Goal: Task Accomplishment & Management: Manage account settings

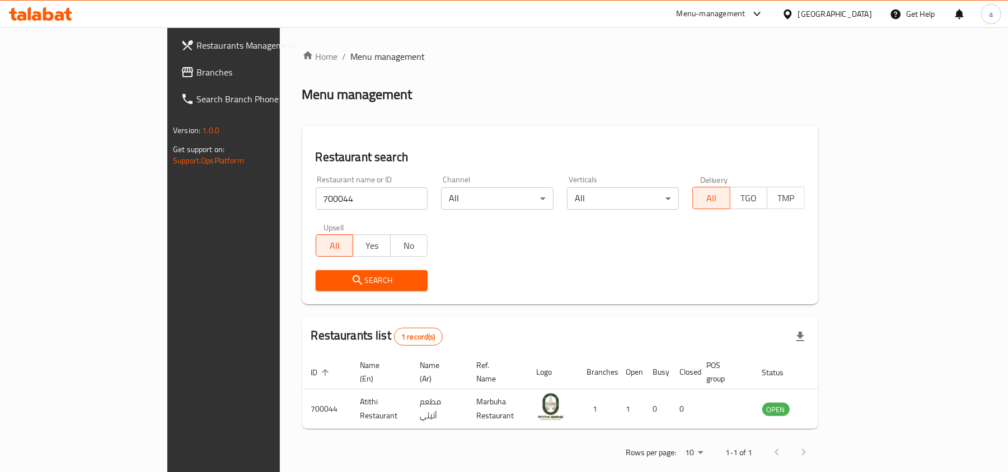
click at [838, 4] on div "[GEOGRAPHIC_DATA]" at bounding box center [827, 14] width 108 height 27
click at [842, 10] on div "United Arab Emirates" at bounding box center [835, 14] width 74 height 12
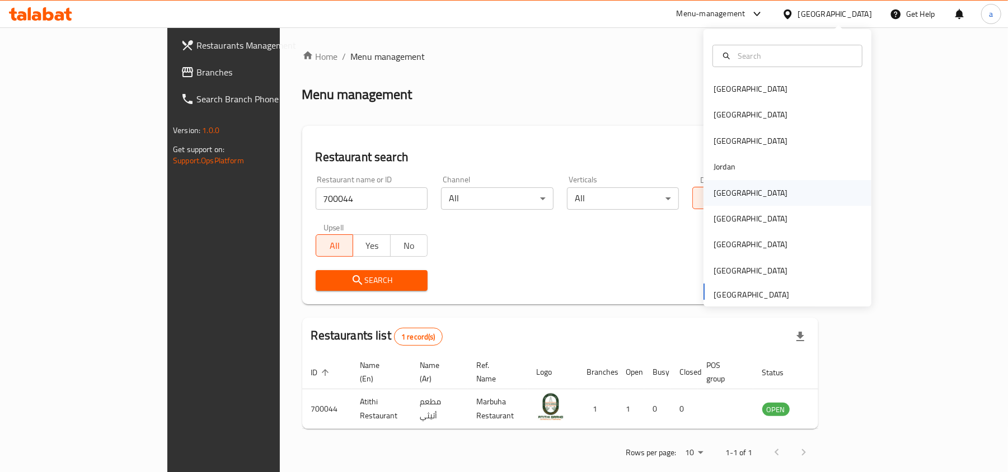
click at [733, 198] on div "[GEOGRAPHIC_DATA]" at bounding box center [751, 193] width 92 height 26
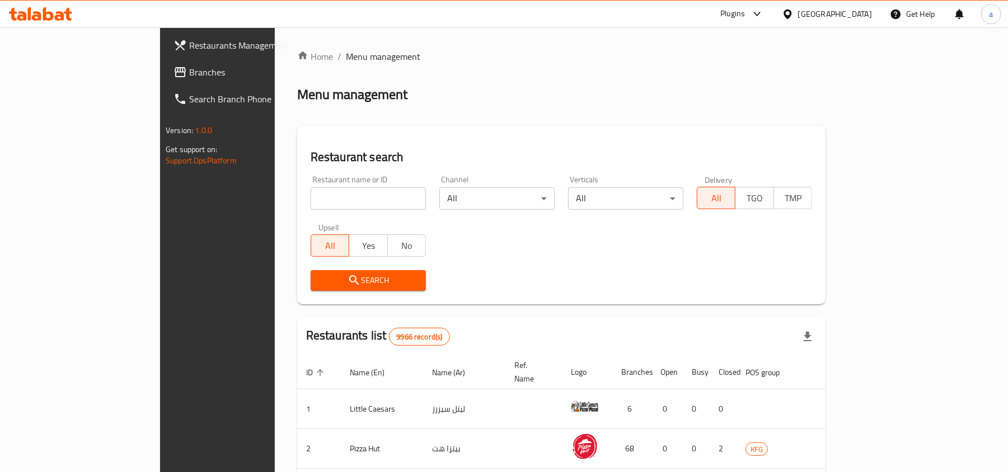
click at [189, 73] on span "Branches" at bounding box center [254, 71] width 130 height 13
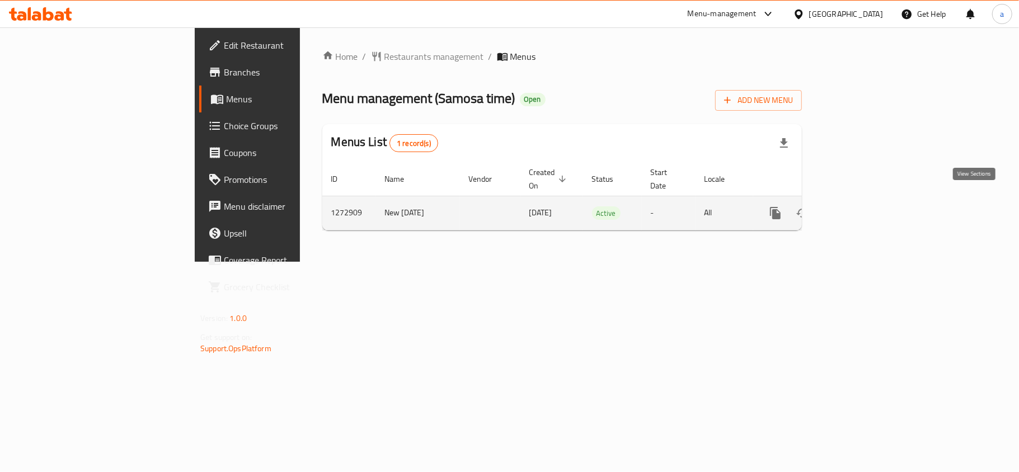
click at [863, 207] on icon "enhanced table" at bounding box center [856, 213] width 13 height 13
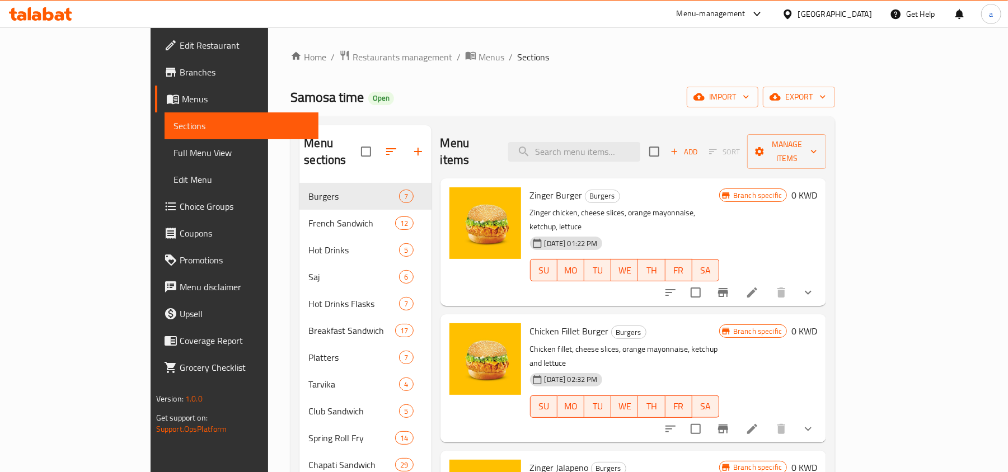
click at [180, 207] on span "Choice Groups" at bounding box center [245, 206] width 130 height 13
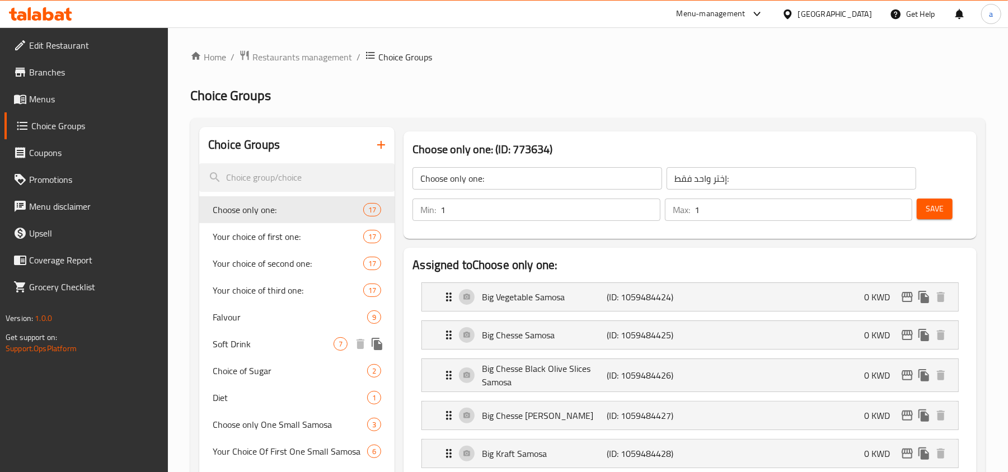
drag, startPoint x: 283, startPoint y: 354, endPoint x: 276, endPoint y: 348, distance: 9.1
click at [283, 354] on div "Soft Drink 7" at bounding box center [296, 344] width 195 height 27
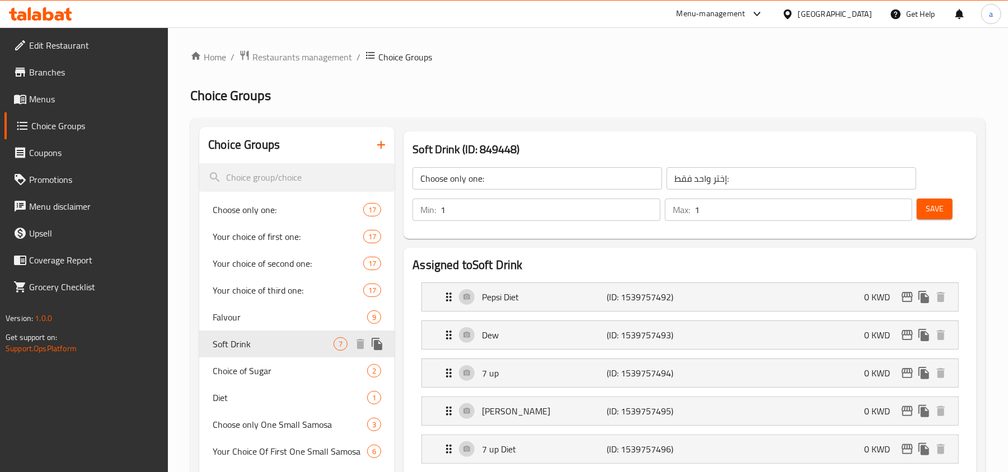
type input "Soft Drink"
type input "مشروب غازي"
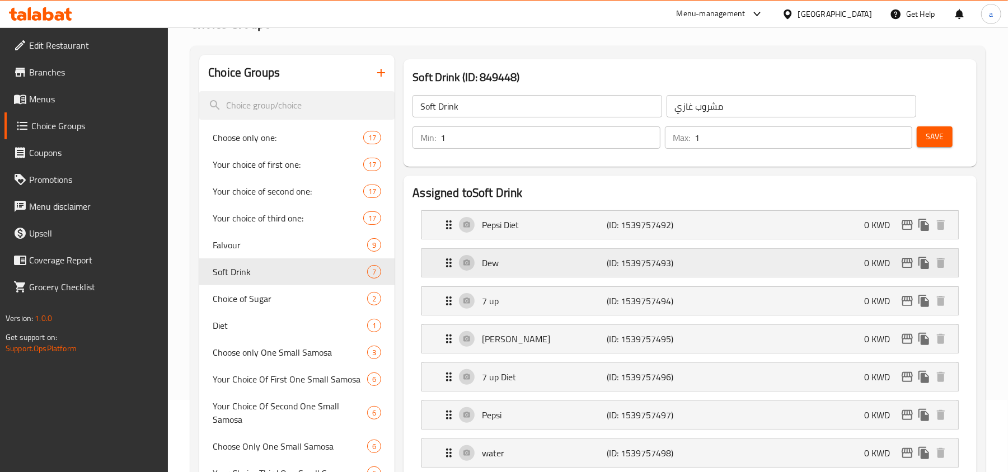
scroll to position [149, 0]
